Goal: Task Accomplishment & Management: Manage account settings

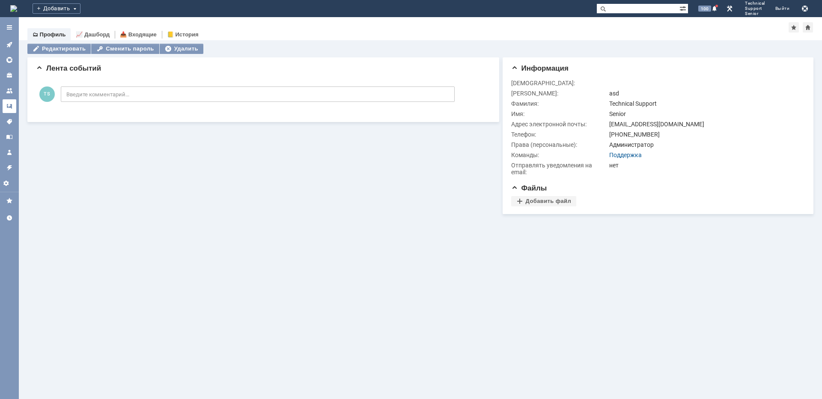
click at [10, 103] on icon at bounding box center [9, 106] width 7 height 7
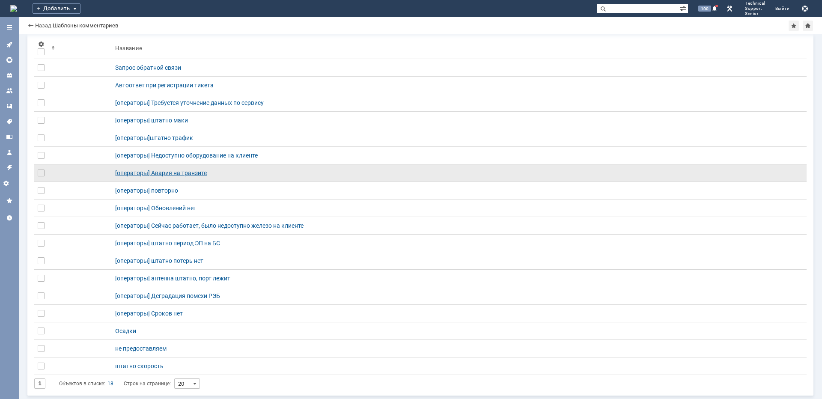
scroll to position [83, 0]
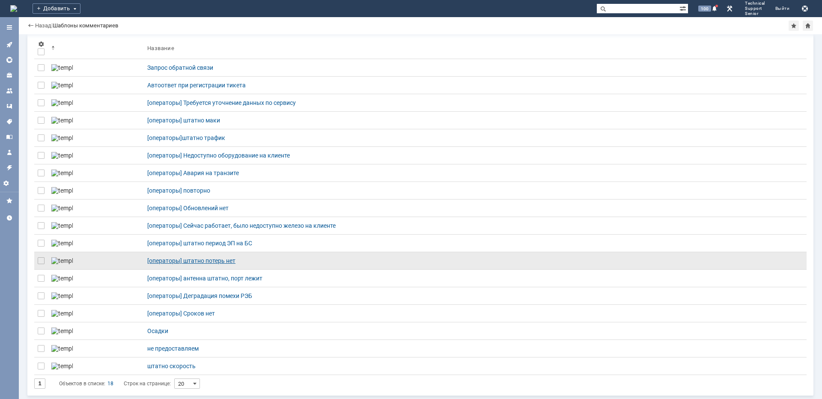
click at [182, 252] on link "[операторы] штатно потерь нет" at bounding box center [475, 260] width 663 height 17
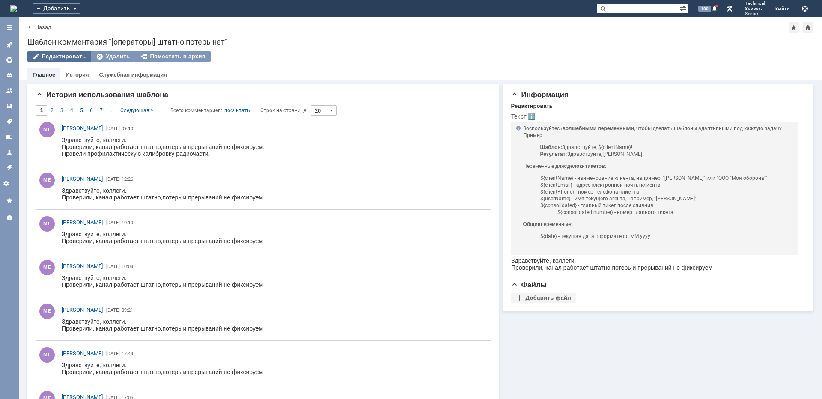
click at [69, 56] on div "Редактировать" at bounding box center [58, 56] width 63 height 10
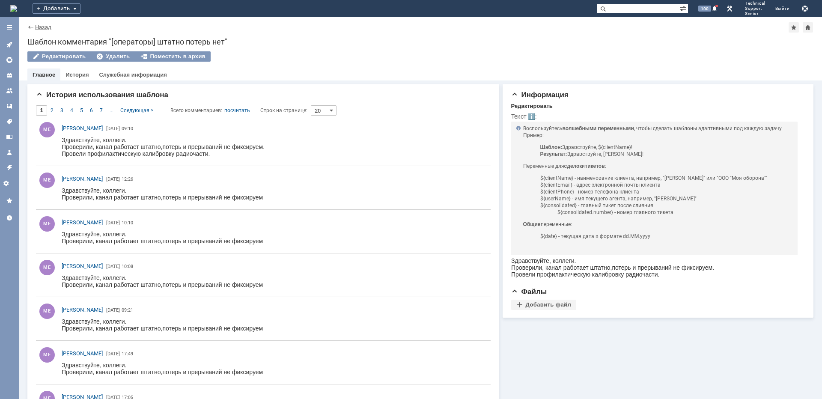
click at [35, 27] on link "Назад" at bounding box center [43, 27] width 16 height 6
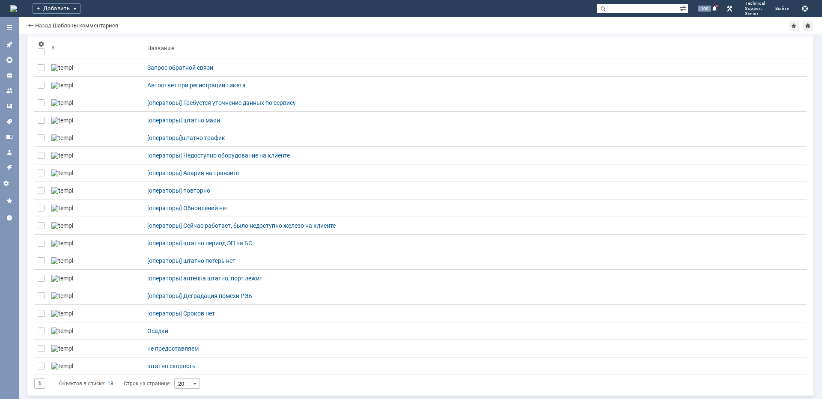
click at [186, 292] on div "[операторы] Деградация помехи РЭБ" at bounding box center [475, 295] width 656 height 7
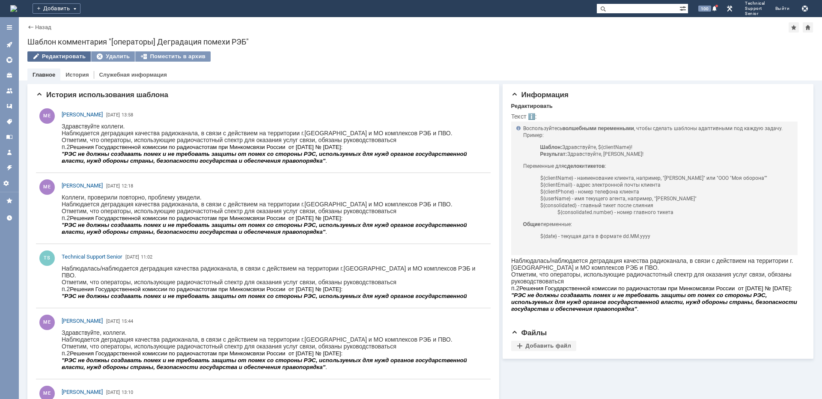
click at [69, 54] on div "Редактировать" at bounding box center [58, 56] width 63 height 10
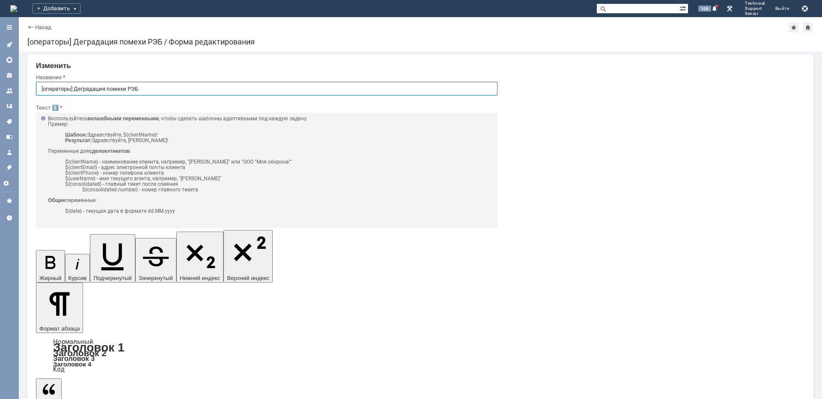
click at [69, 87] on input "[операторы] Деградация помехи РЭБ" at bounding box center [267, 89] width 462 height 14
click at [75, 89] on input "[операторы] Деградация помехи РЭБ" at bounding box center [267, 89] width 462 height 14
drag, startPoint x: 73, startPoint y: 88, endPoint x: -6, endPoint y: 89, distance: 79.2
click at [0, 89] on html "Идет загрузка, пожалуйста, подождите. На домашнюю Добавить 100 Technical Suppor…" at bounding box center [411, 199] width 822 height 399
click at [36, 28] on link "Назад" at bounding box center [43, 27] width 16 height 6
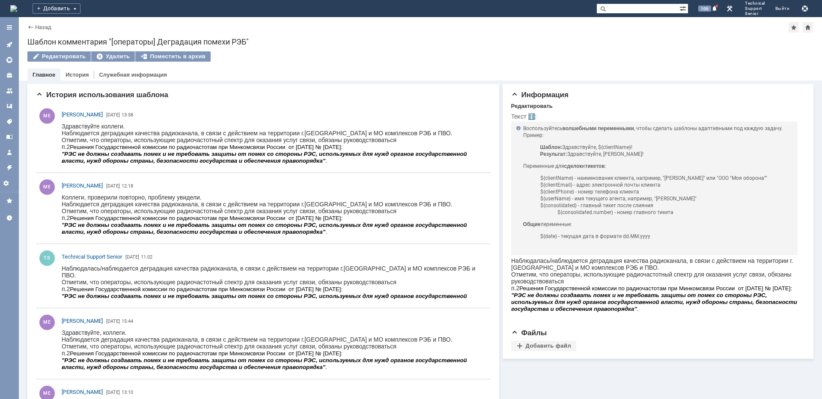
click at [46, 30] on link "Назад" at bounding box center [43, 27] width 16 height 6
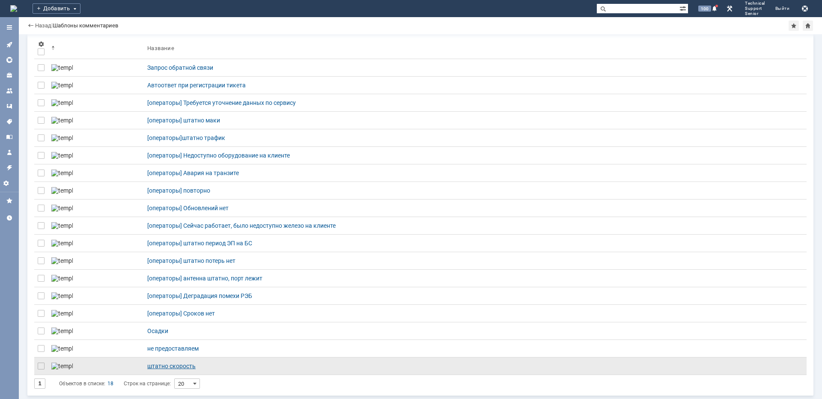
click at [147, 365] on div "штатно скорость" at bounding box center [475, 366] width 656 height 7
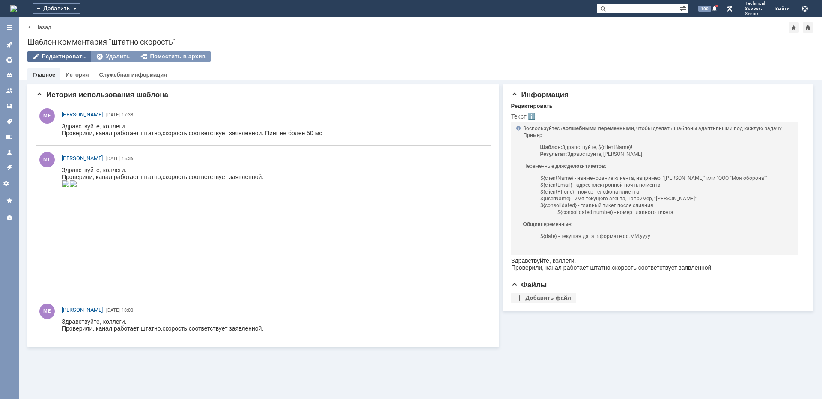
click at [65, 56] on div "Редактировать" at bounding box center [58, 56] width 63 height 10
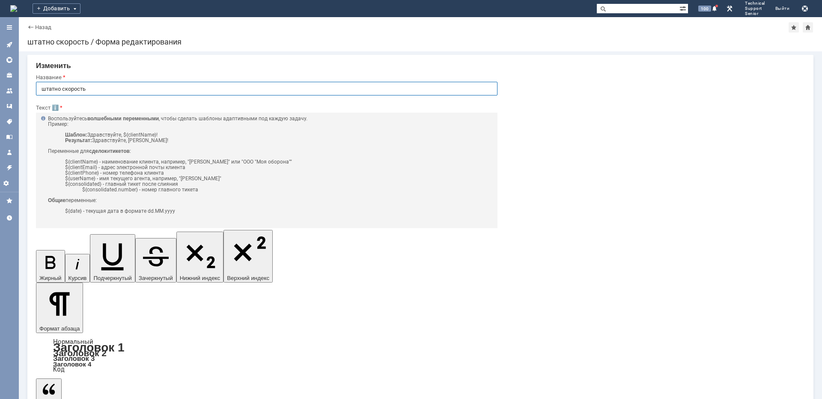
click at [60, 95] on input "штатно скорость" at bounding box center [267, 89] width 462 height 14
click at [42, 89] on input "штатно скорость" at bounding box center [267, 89] width 462 height 14
type input "[операторы]штатно скорость"
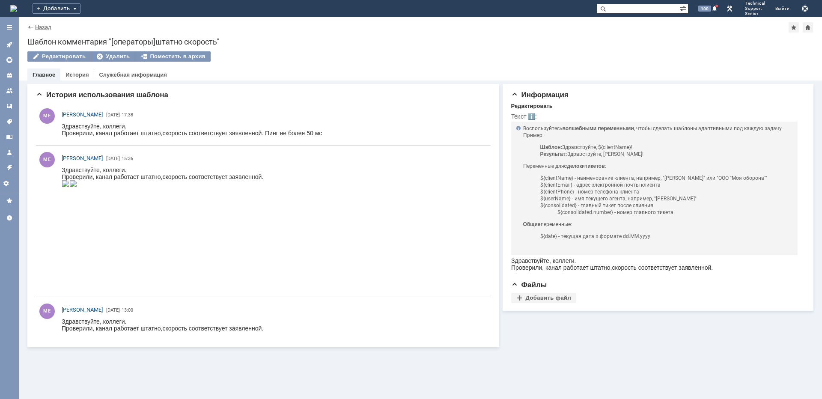
click at [46, 28] on link "Назад" at bounding box center [43, 27] width 16 height 6
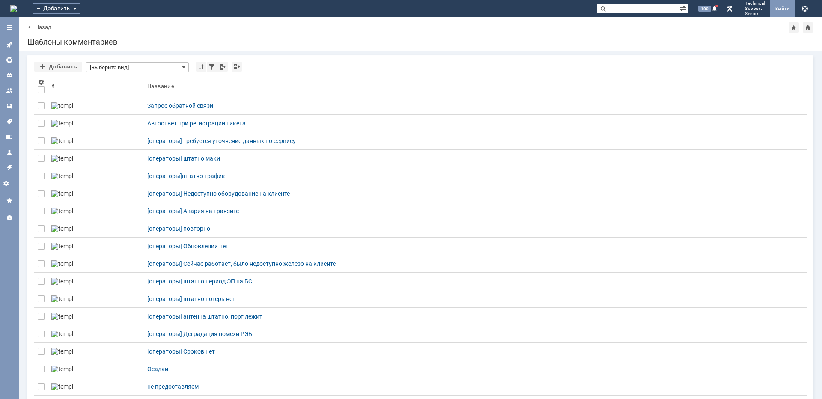
click at [788, 8] on link "Выйти" at bounding box center [782, 8] width 25 height 17
